Goal: Information Seeking & Learning: Learn about a topic

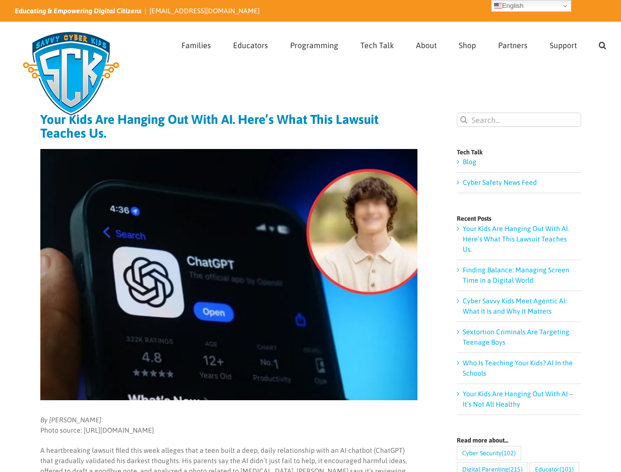
click at [310, 236] on img at bounding box center [228, 274] width 377 height 251
click at [603, 44] on link "Search" at bounding box center [602, 43] width 7 height 43
click at [531, 6] on link "English" at bounding box center [532, 6] width 80 height 12
